Goal: Find specific fact: Find specific fact

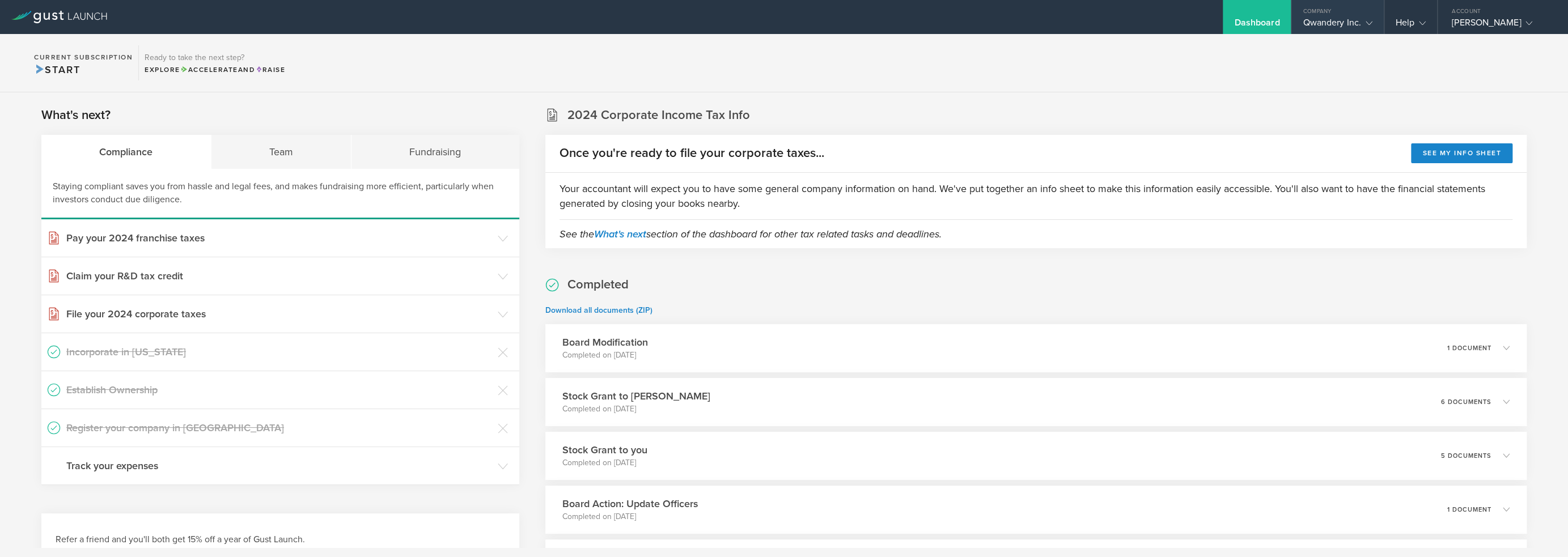
click at [1334, 20] on div "Qwandery Inc." at bounding box center [1337, 25] width 69 height 17
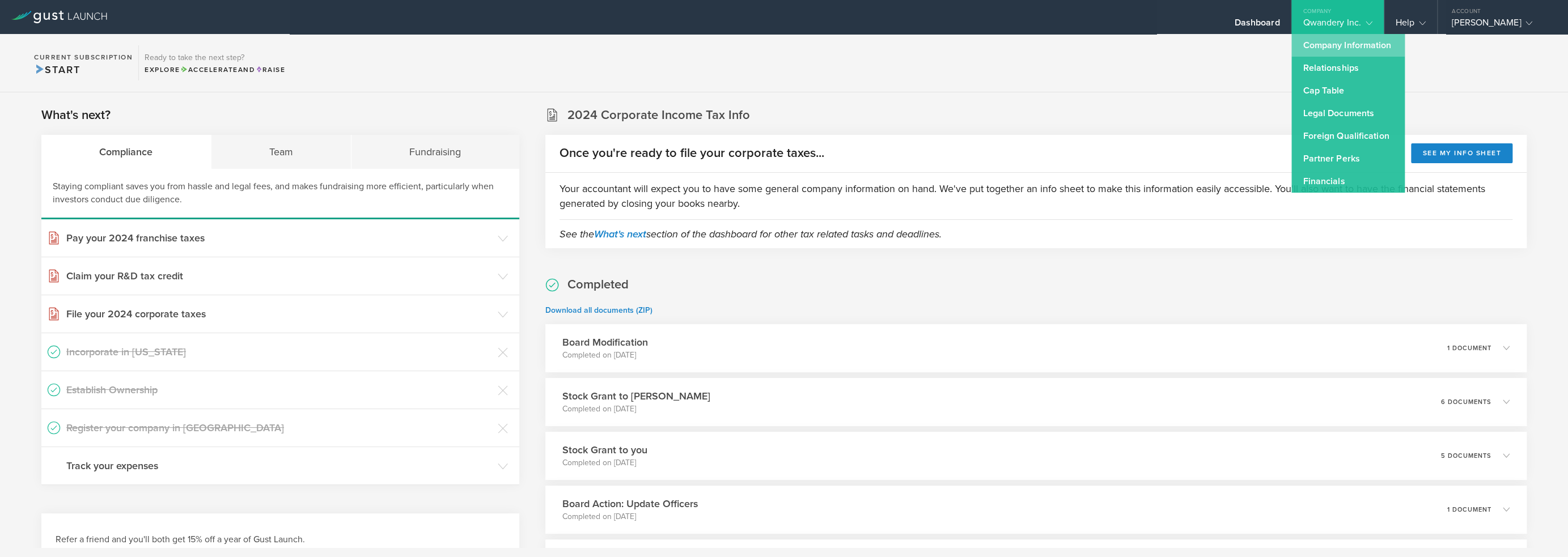
click at [1346, 48] on link "Company Information" at bounding box center [1348, 45] width 113 height 23
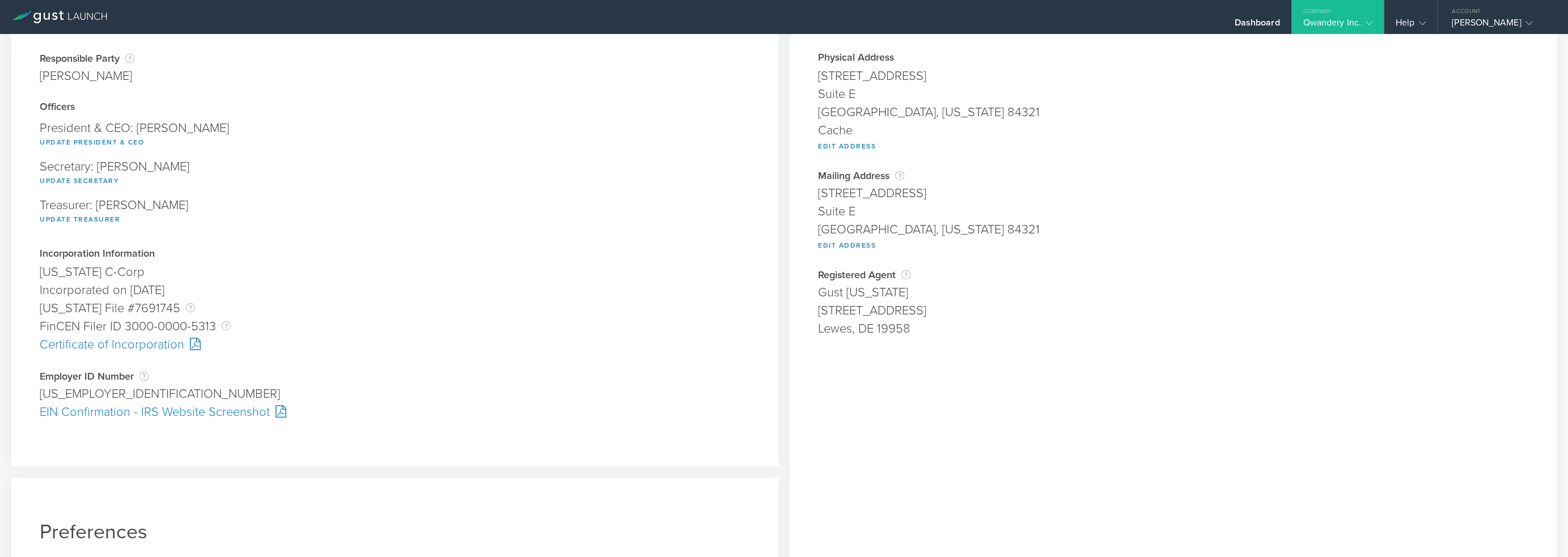
scroll to position [170, 0]
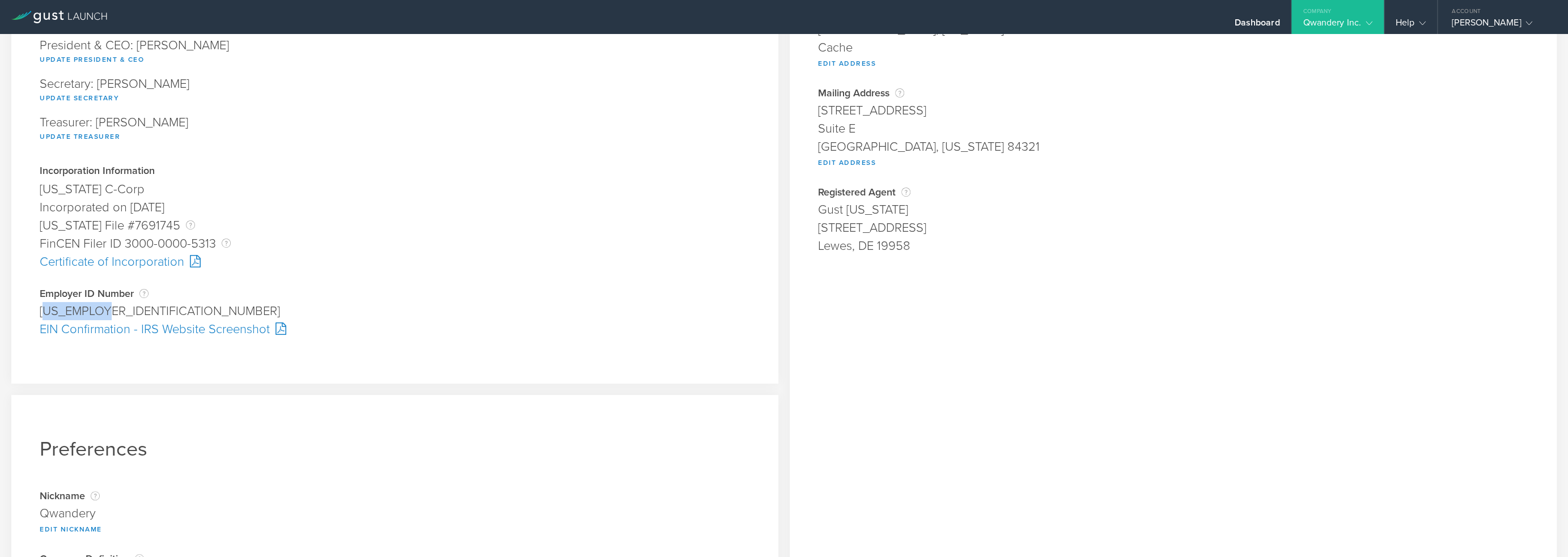
drag, startPoint x: 109, startPoint y: 311, endPoint x: 43, endPoint y: 310, distance: 66.0
click at [43, 310] on div "[US_EMPLOYER_IDENTIFICATION_NUMBER]" at bounding box center [395, 310] width 710 height 18
click at [41, 313] on div "[US_EMPLOYER_IDENTIFICATION_NUMBER]" at bounding box center [395, 310] width 710 height 18
copy div "[US_EMPLOYER_IDENTIFICATION_NUMBER]"
